Goal: Task Accomplishment & Management: Manage account settings

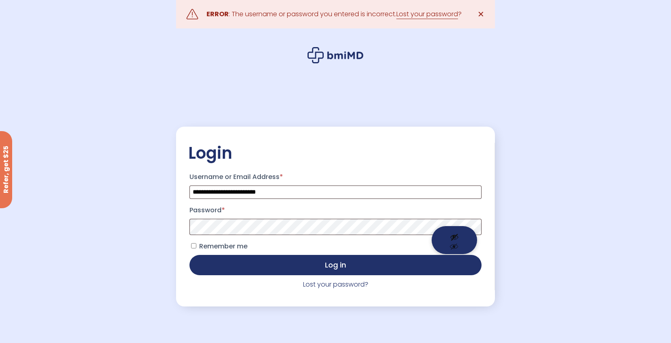
click at [454, 248] on button "Show password" at bounding box center [454, 240] width 45 height 28
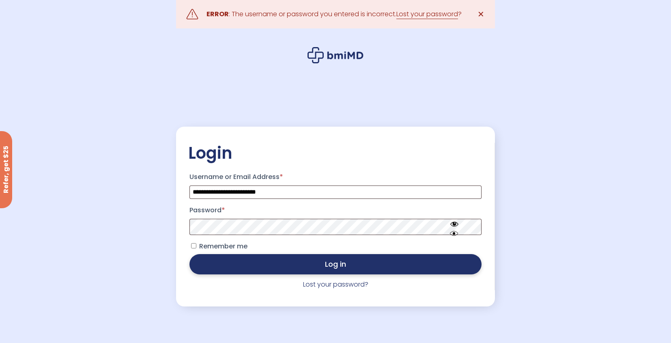
click at [324, 269] on button "Log in" at bounding box center [336, 264] width 292 height 20
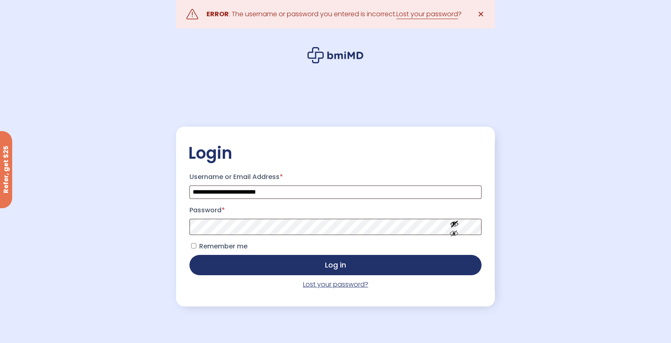
click at [341, 283] on link "Lost your password?" at bounding box center [335, 284] width 65 height 9
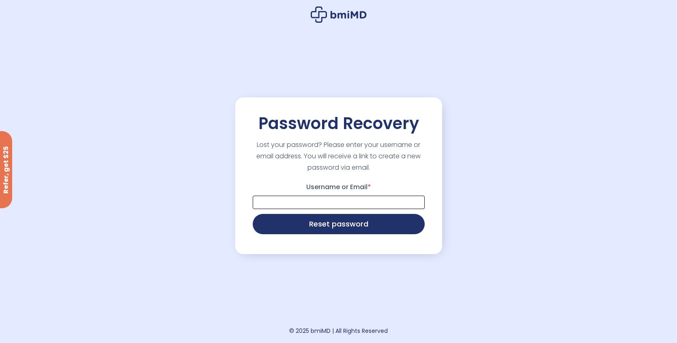
click at [329, 204] on input "Username or Email *" at bounding box center [339, 202] width 172 height 13
type input "**********"
click at [332, 223] on button "Reset password" at bounding box center [339, 223] width 172 height 20
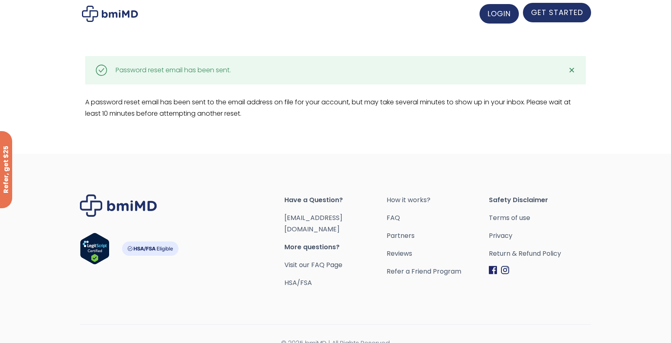
click at [532, 18] on link "GET STARTED" at bounding box center [557, 12] width 68 height 19
